Goal: Find specific page/section: Find specific page/section

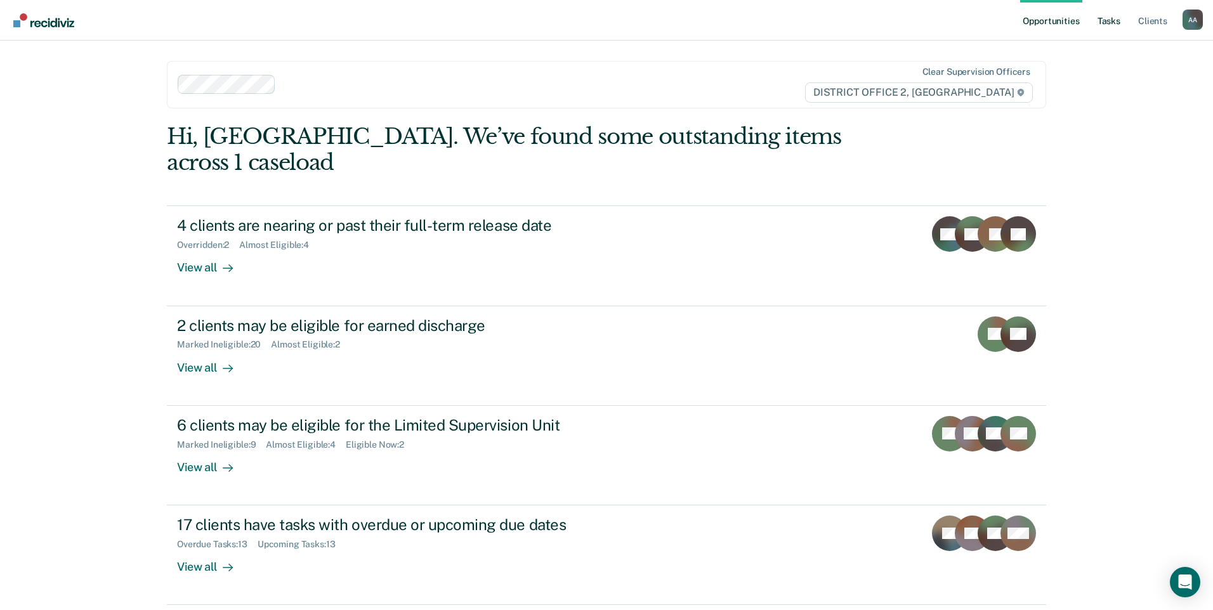
click at [1114, 25] on link "Tasks" at bounding box center [1109, 20] width 28 height 41
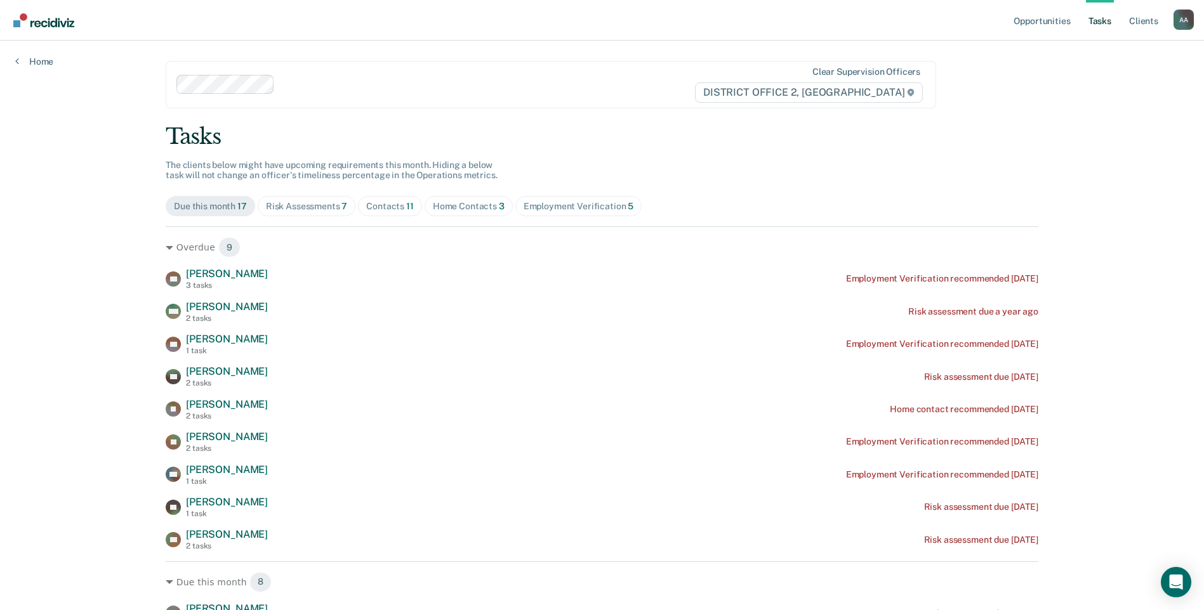
click at [299, 202] on div "Risk Assessments 7" at bounding box center [307, 206] width 82 height 11
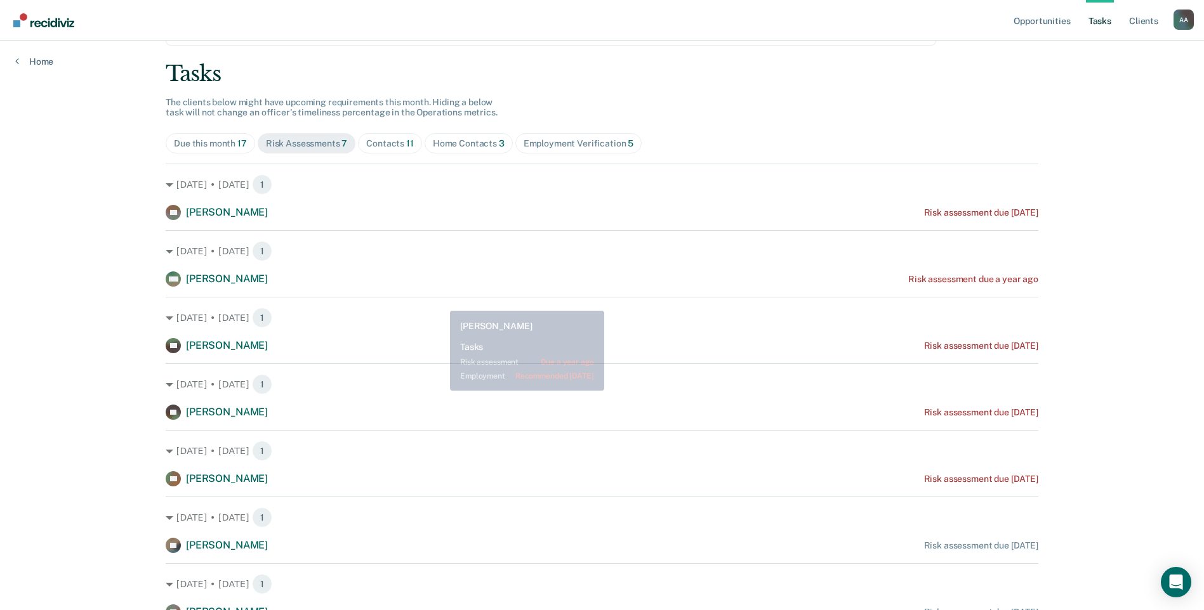
scroll to position [123, 0]
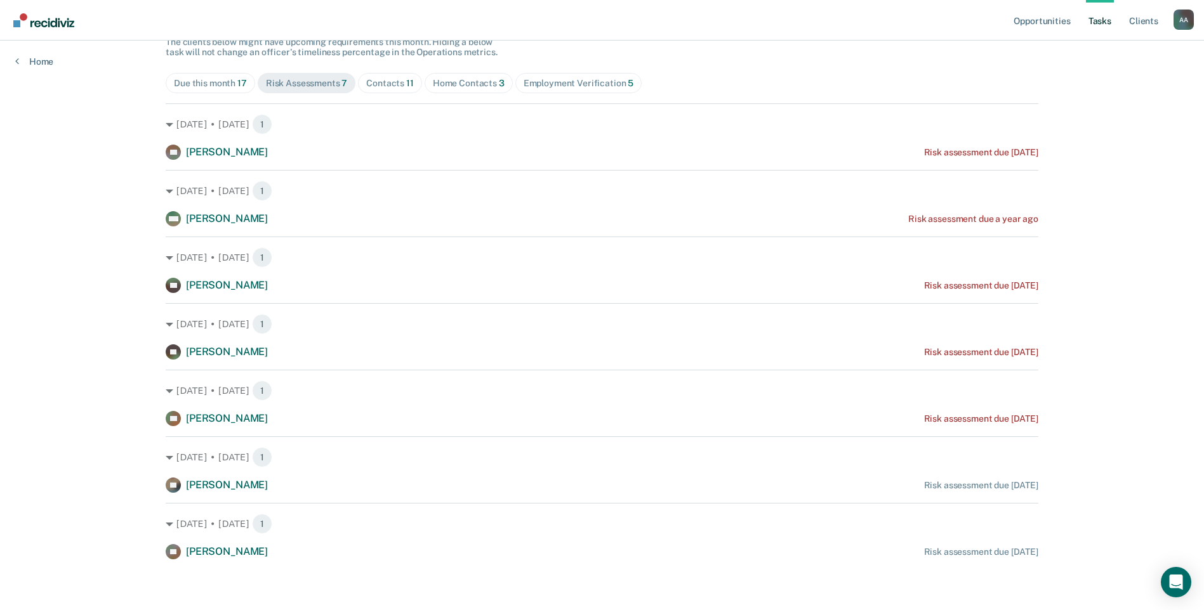
click at [384, 81] on div "Contacts 11" at bounding box center [390, 83] width 48 height 11
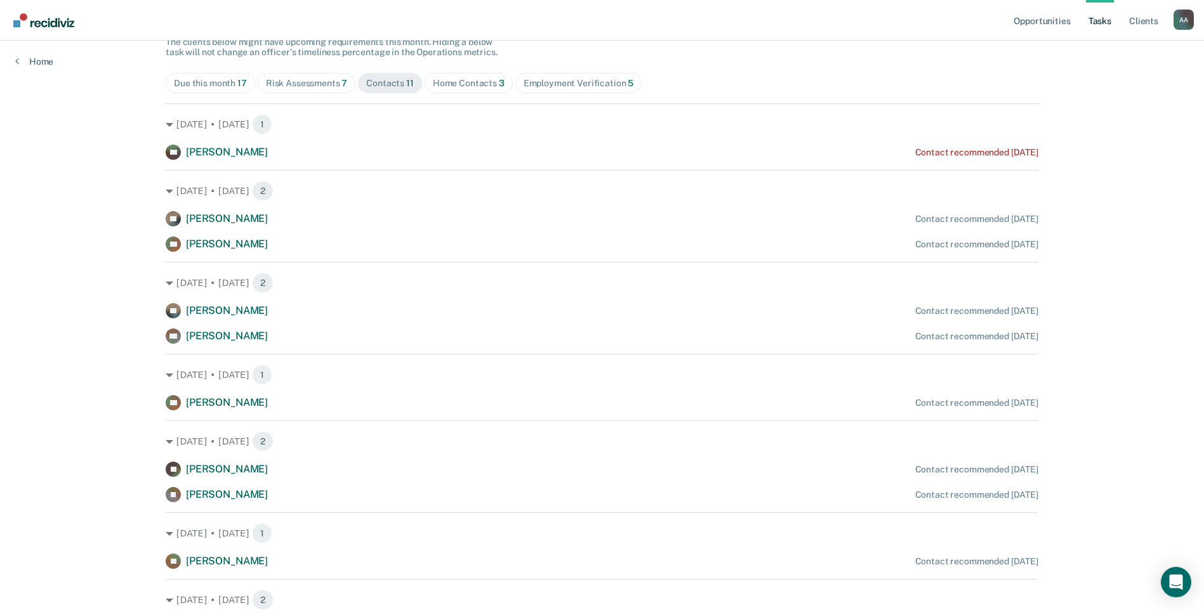
click at [442, 79] on div "Home Contacts 3" at bounding box center [469, 83] width 72 height 11
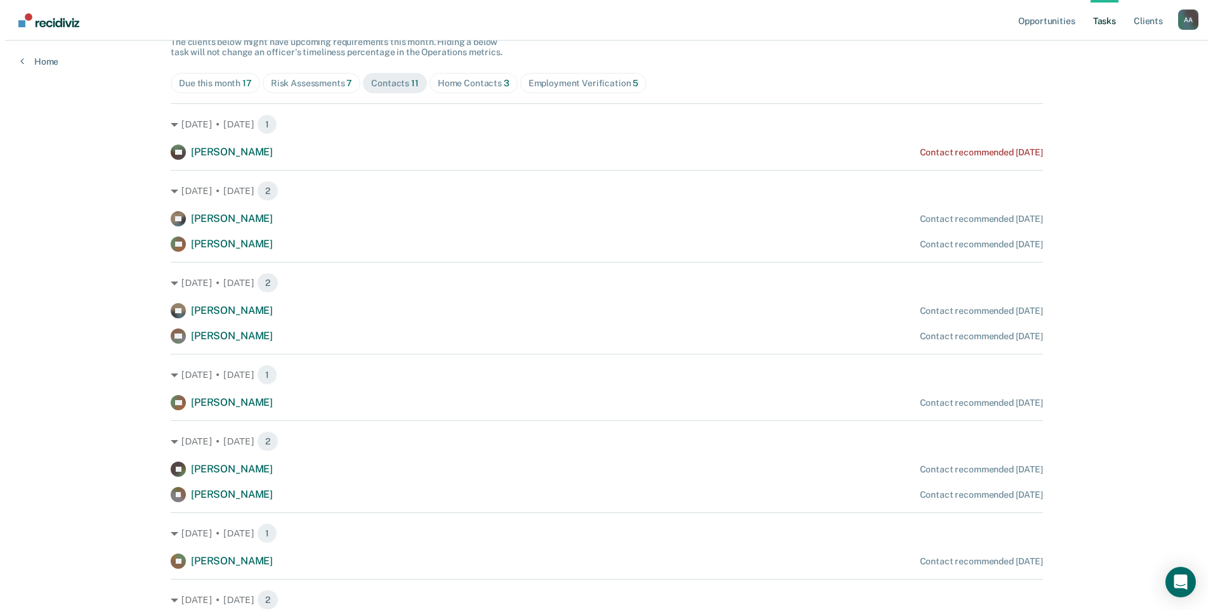
scroll to position [0, 0]
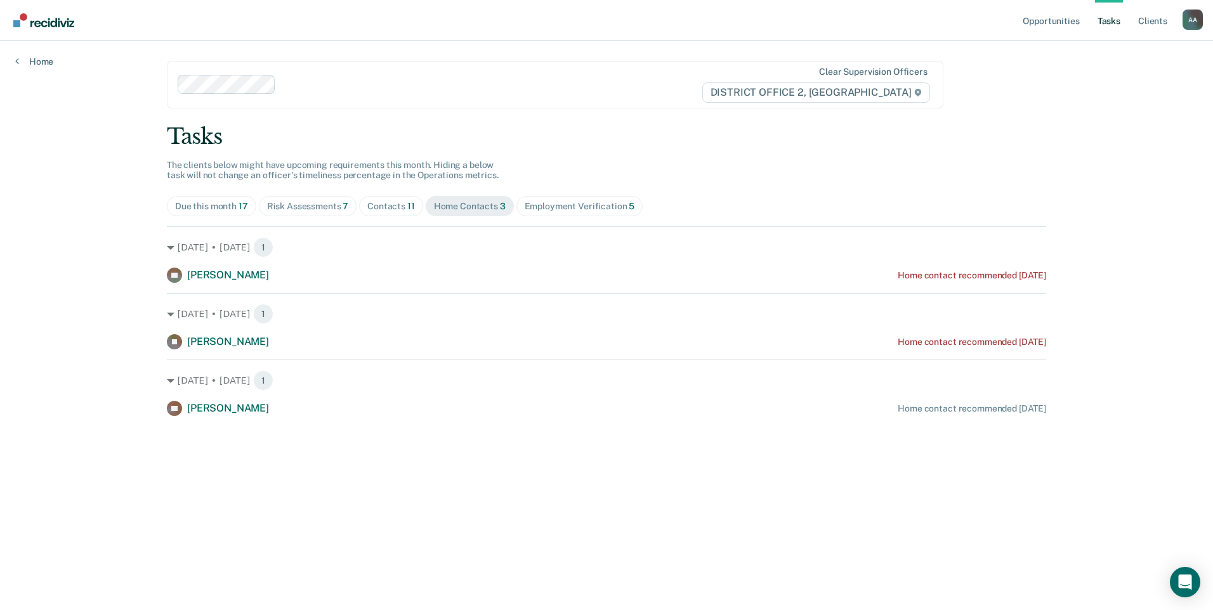
click at [539, 209] on div "Employment Verification 5" at bounding box center [580, 206] width 110 height 11
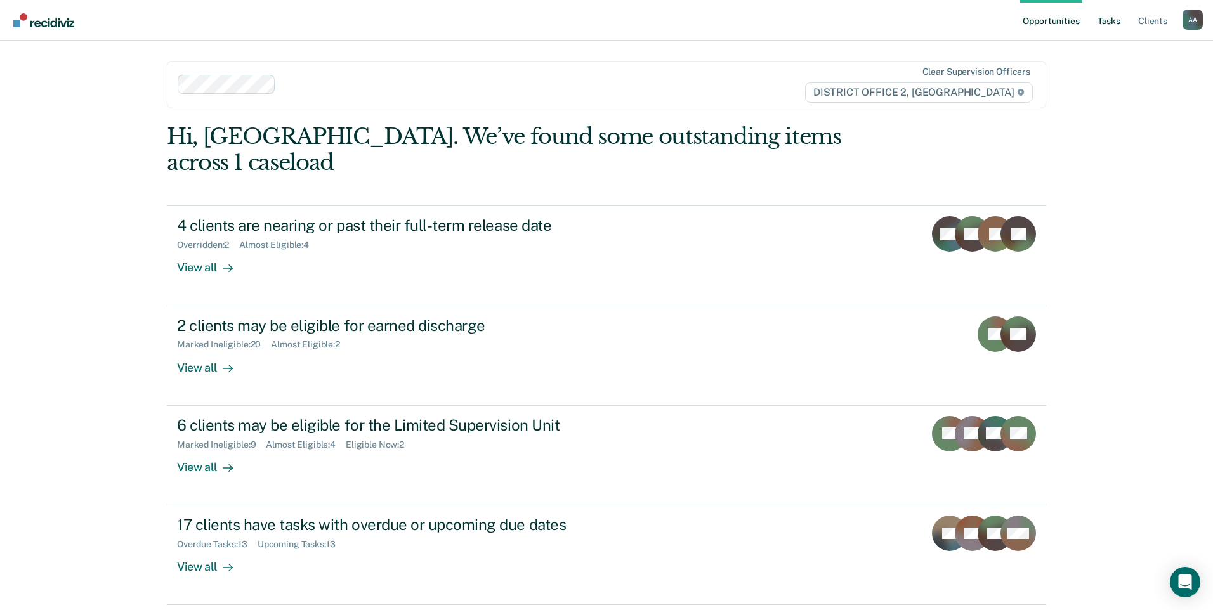
click at [1103, 20] on link "Tasks" at bounding box center [1109, 20] width 28 height 41
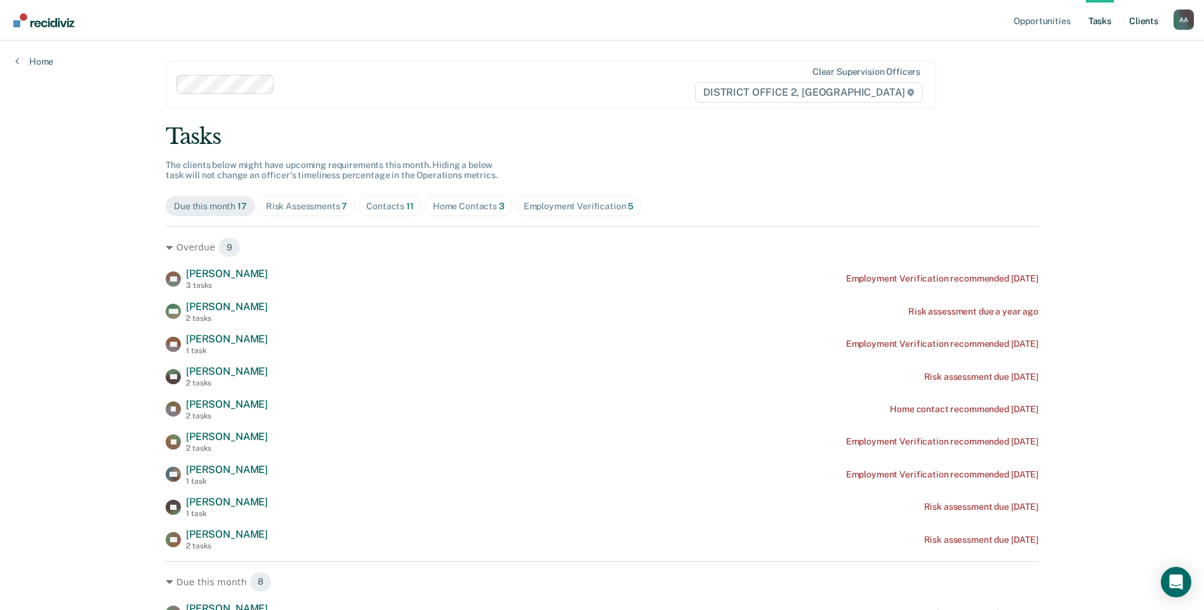
click at [1158, 18] on link "Client s" at bounding box center [1143, 20] width 34 height 41
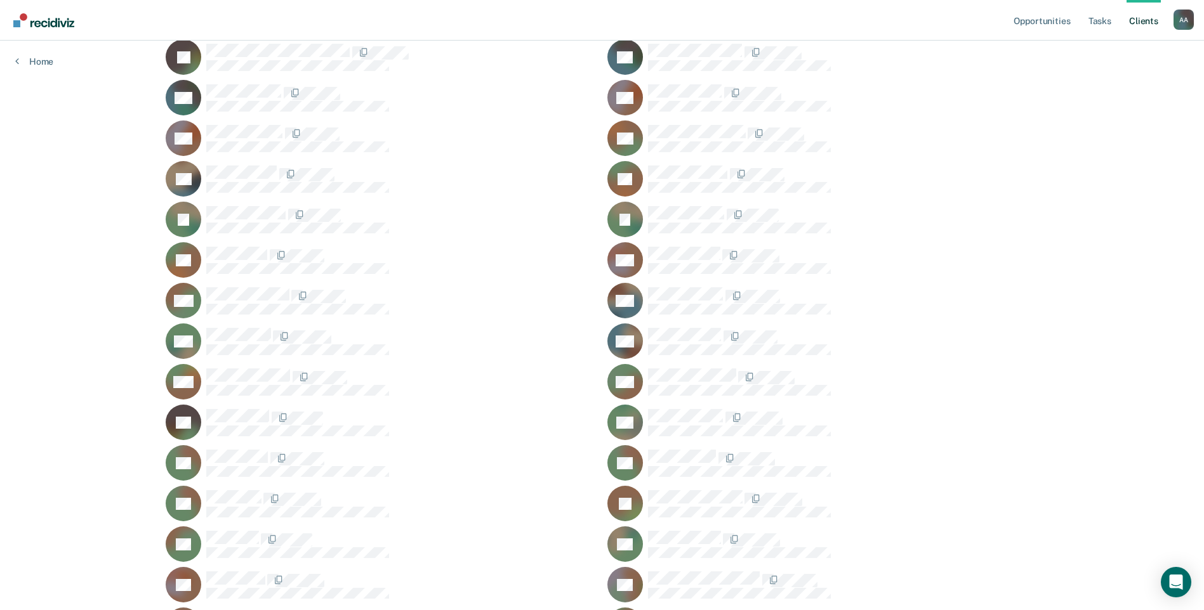
scroll to position [638, 0]
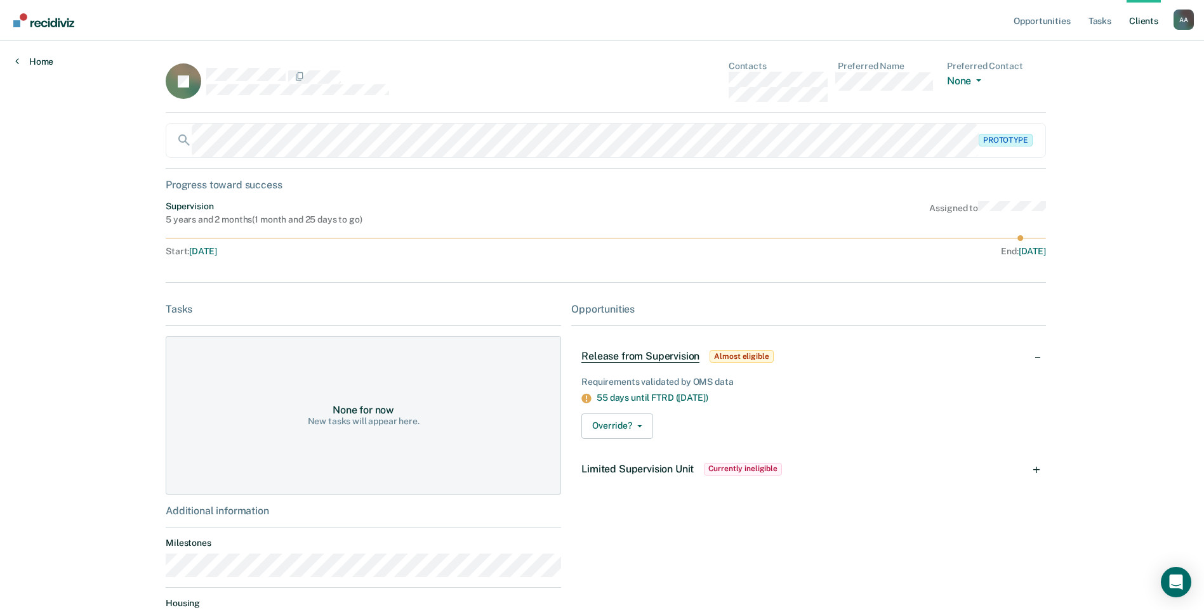
click at [49, 63] on link "Home" at bounding box center [34, 61] width 38 height 11
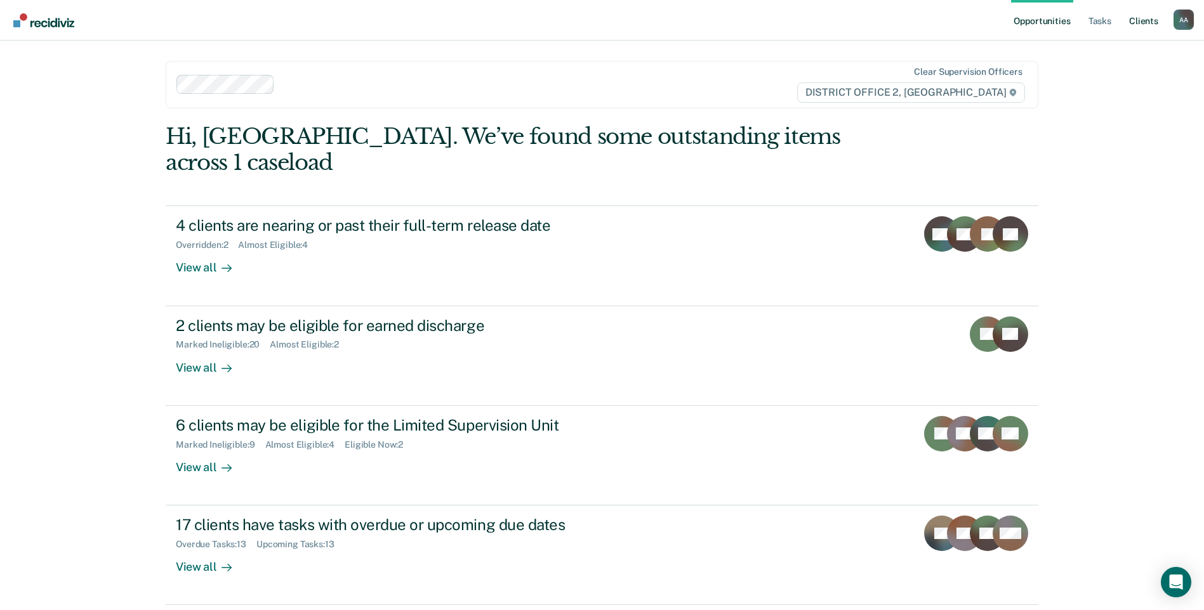
click at [1148, 23] on link "Client s" at bounding box center [1143, 20] width 34 height 41
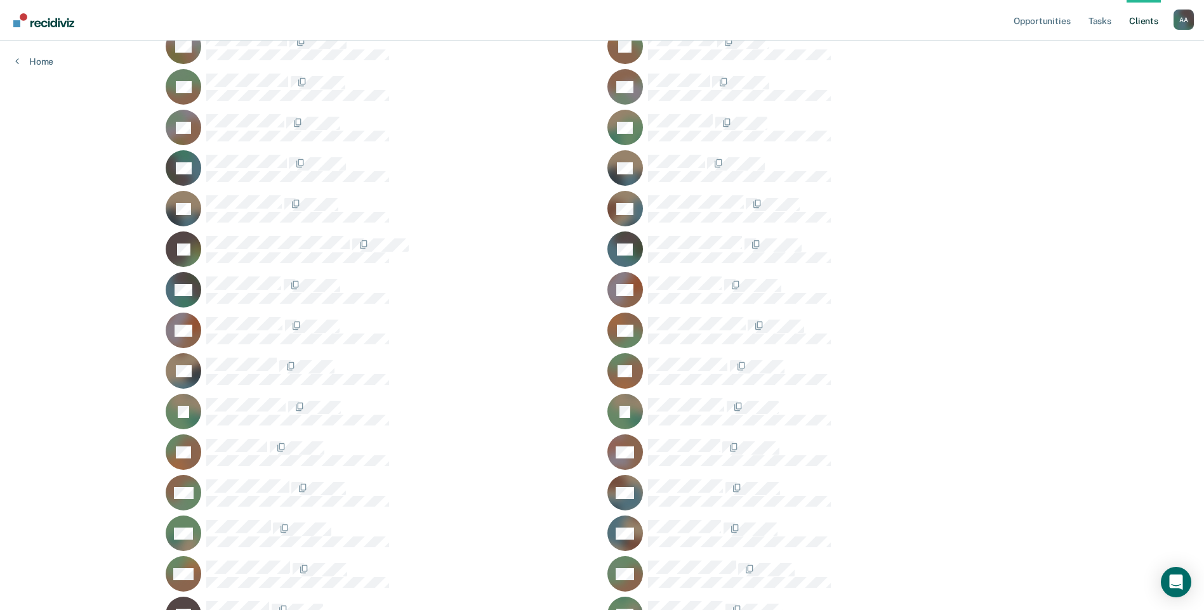
scroll to position [444, 0]
